Goal: Task Accomplishment & Management: Manage account settings

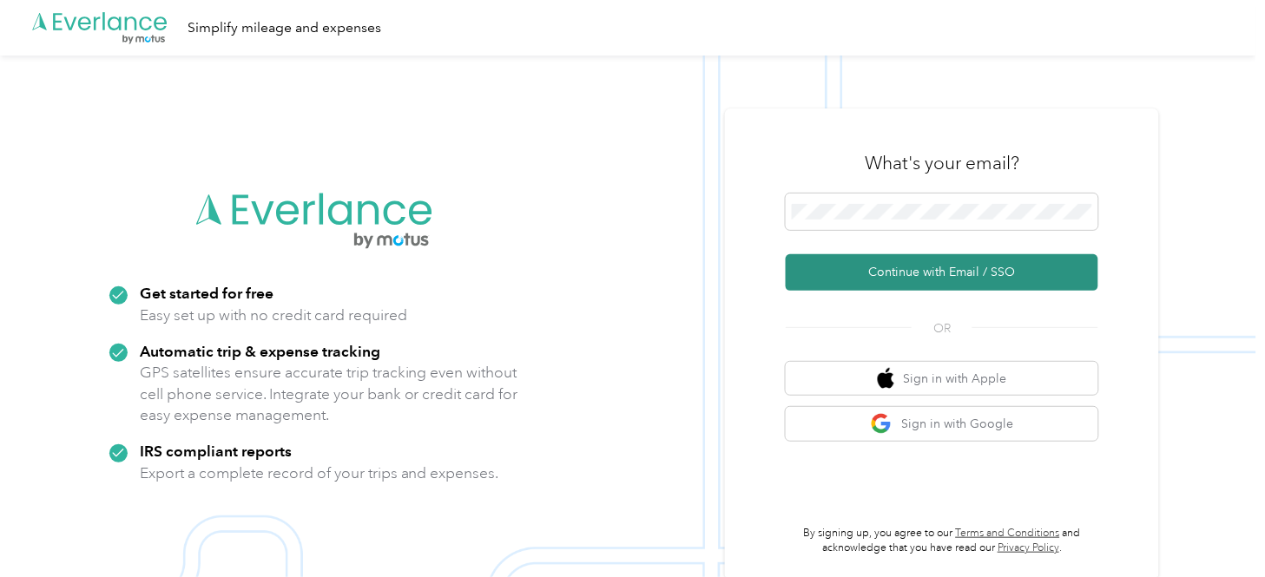
click at [949, 265] on button "Continue with Email / SSO" at bounding box center [942, 272] width 313 height 36
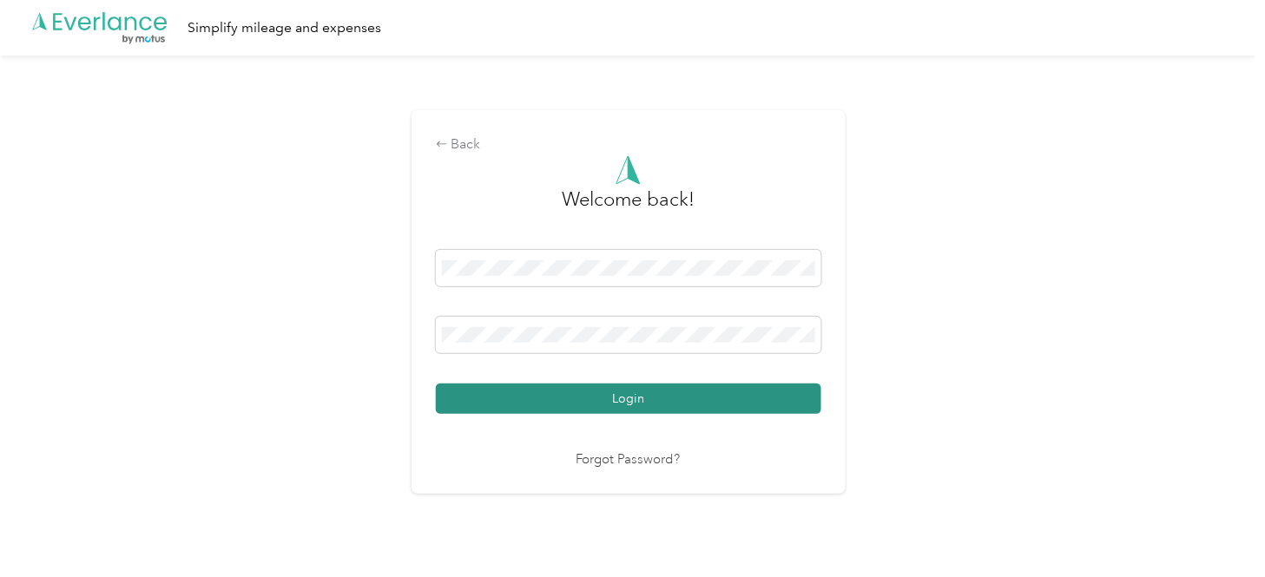
click at [623, 401] on button "Login" at bounding box center [628, 399] width 385 height 30
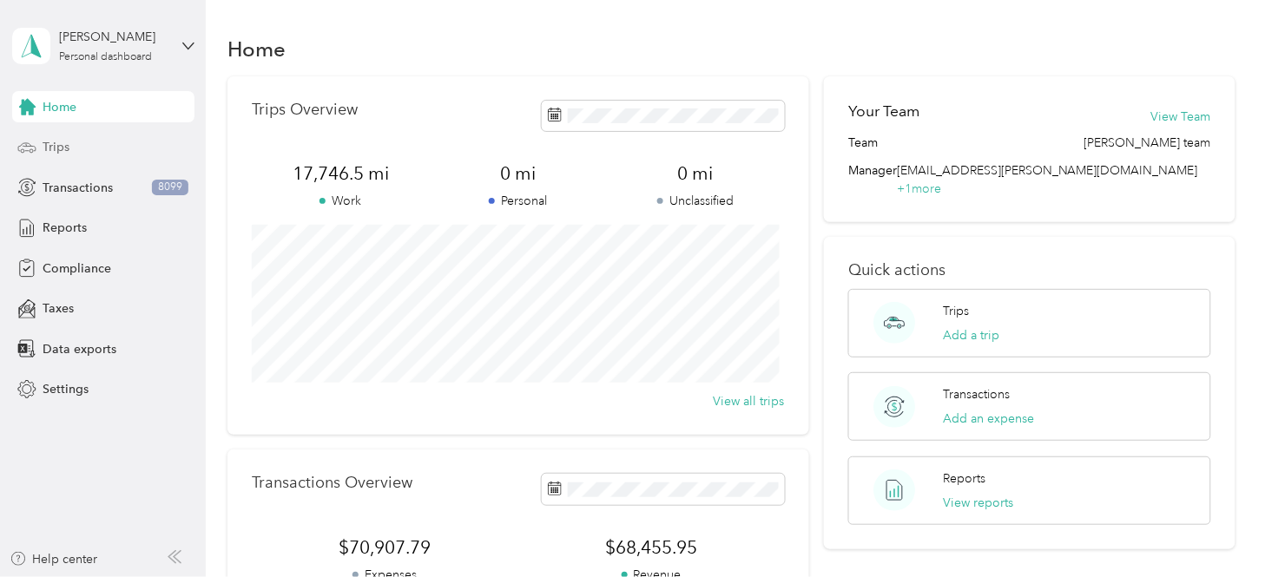
click at [61, 149] on span "Trips" at bounding box center [56, 147] width 27 height 18
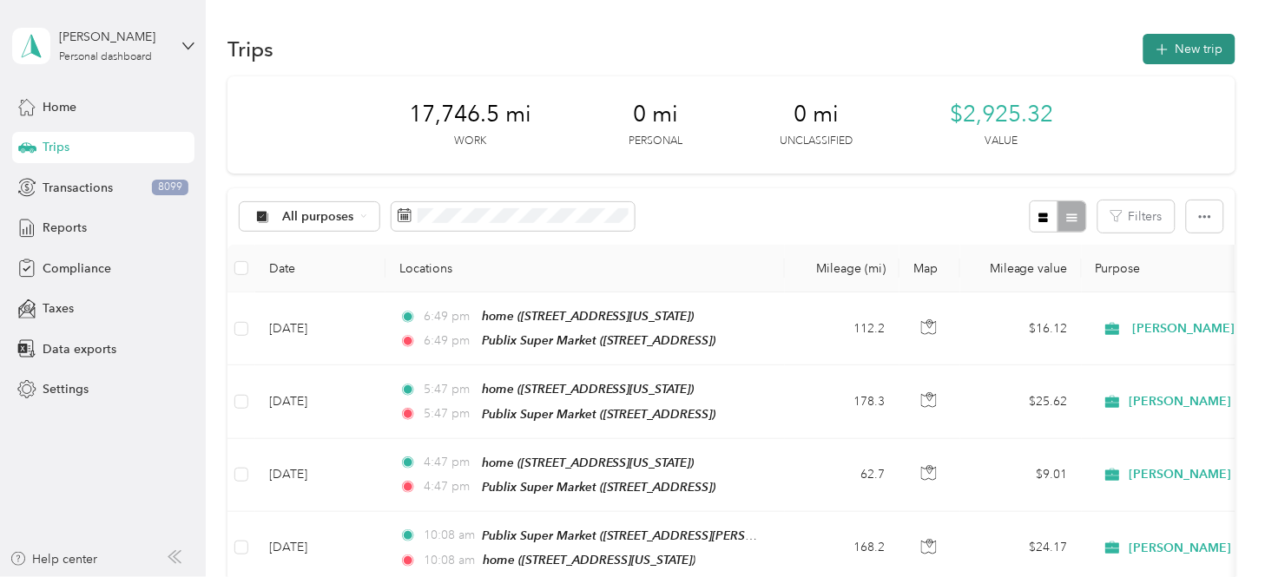
click at [1138, 49] on button "New trip" at bounding box center [1189, 49] width 92 height 30
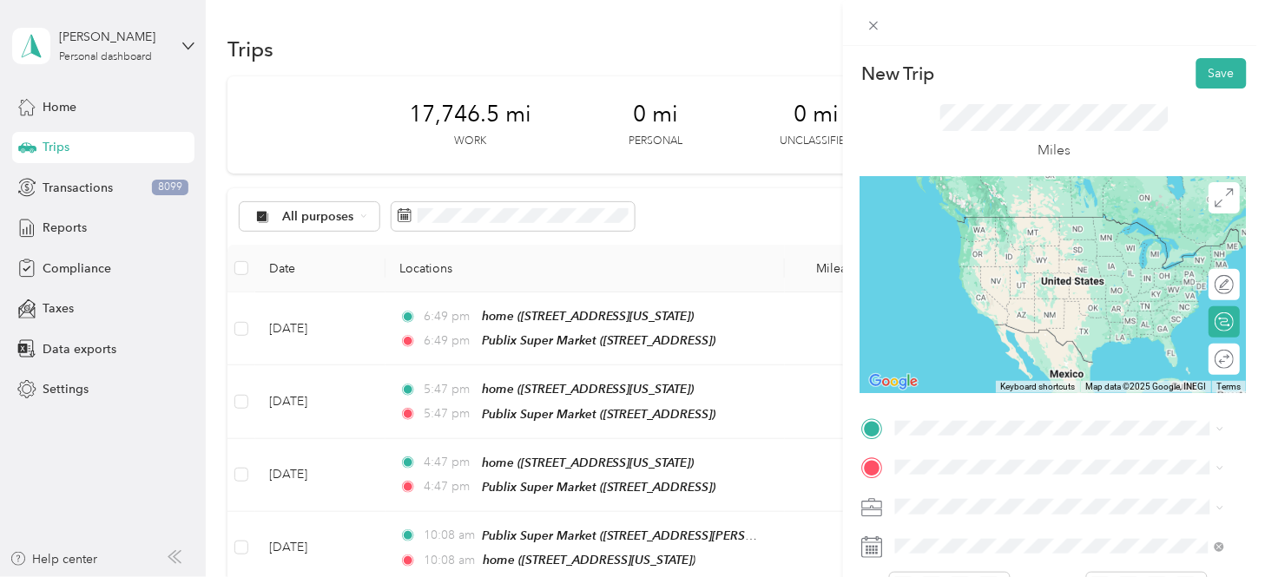
click at [1003, 246] on div "home [STREET_ADDRESS][US_STATE]" at bounding box center [1015, 232] width 174 height 36
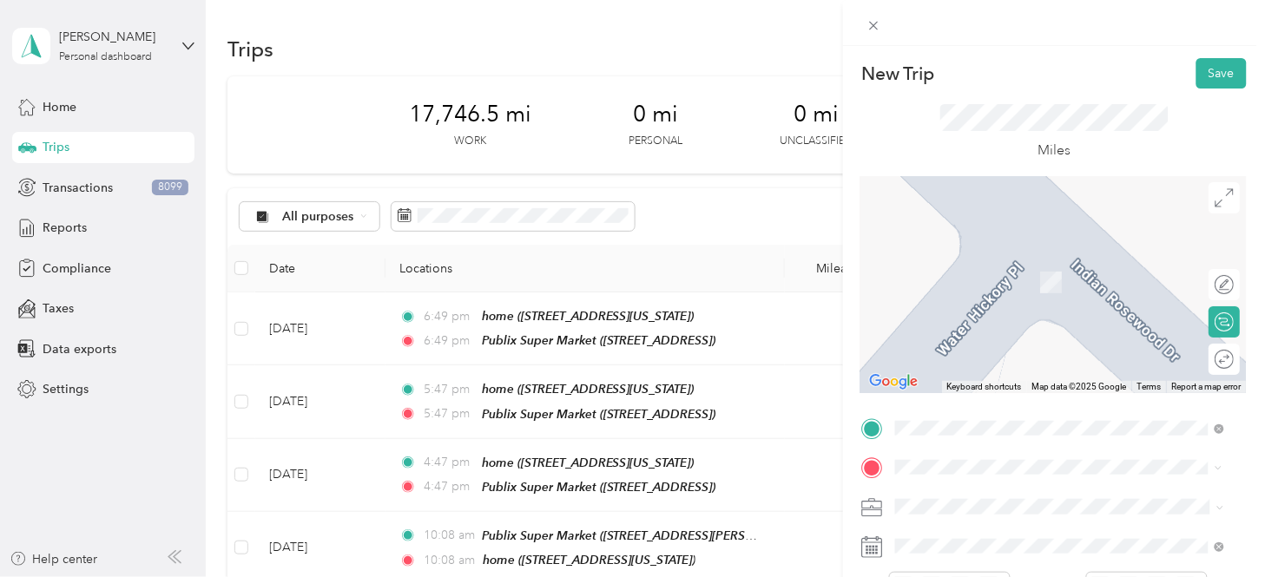
click at [1068, 271] on div "TEAM Publix Super Market [STREET_ADDRESS]" at bounding box center [1016, 276] width 176 height 43
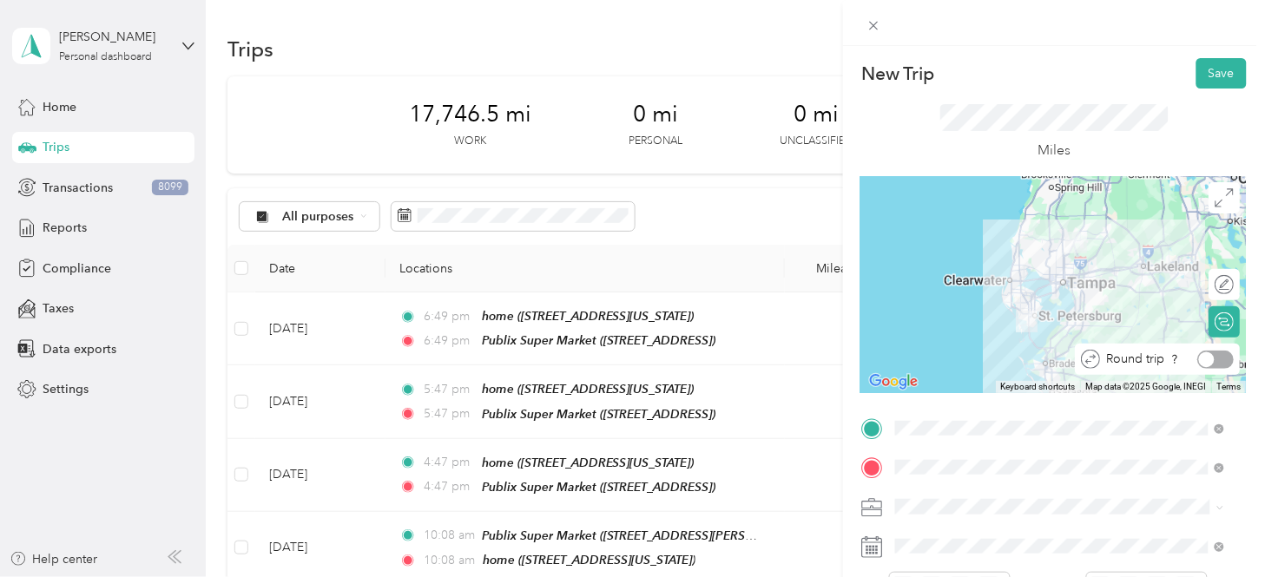
click at [1138, 356] on div at bounding box center [1216, 360] width 36 height 18
click at [1138, 73] on button "Save" at bounding box center [1221, 73] width 50 height 30
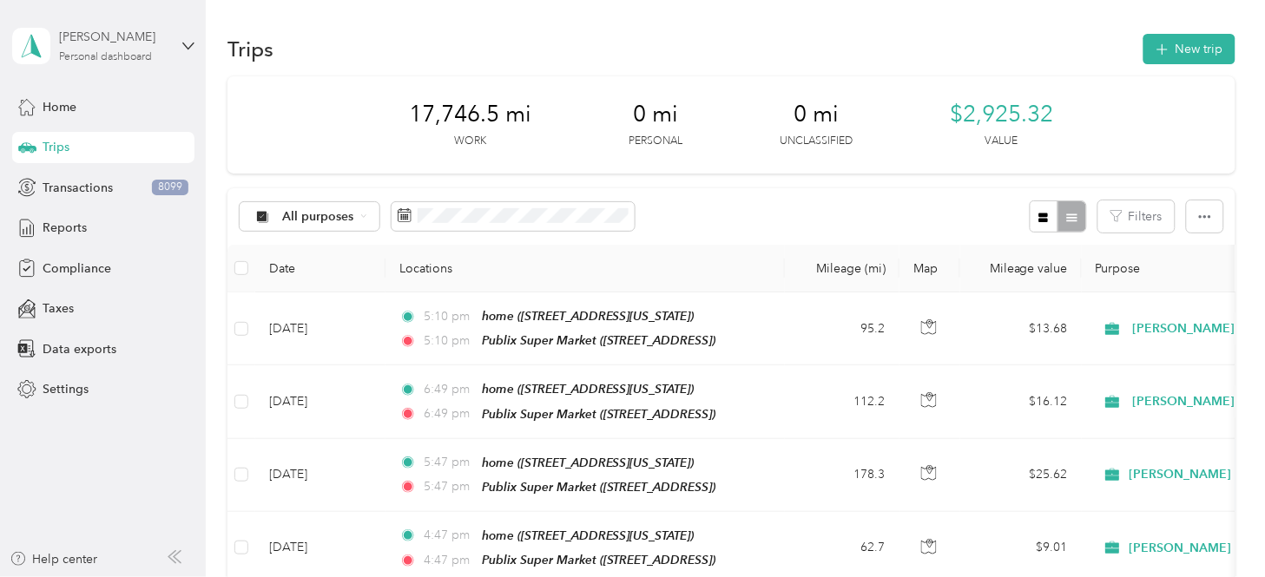
click at [159, 39] on div "[PERSON_NAME]" at bounding box center [113, 37] width 109 height 18
click at [71, 151] on div "You’re signed in as [EMAIL_ADDRESS][PERSON_NAME][DOMAIN_NAME] Log out" at bounding box center [244, 120] width 464 height 98
click at [96, 36] on div "[PERSON_NAME]" at bounding box center [113, 37] width 109 height 18
click at [73, 135] on div "Log out" at bounding box center [60, 142] width 67 height 18
